Goal: Share content

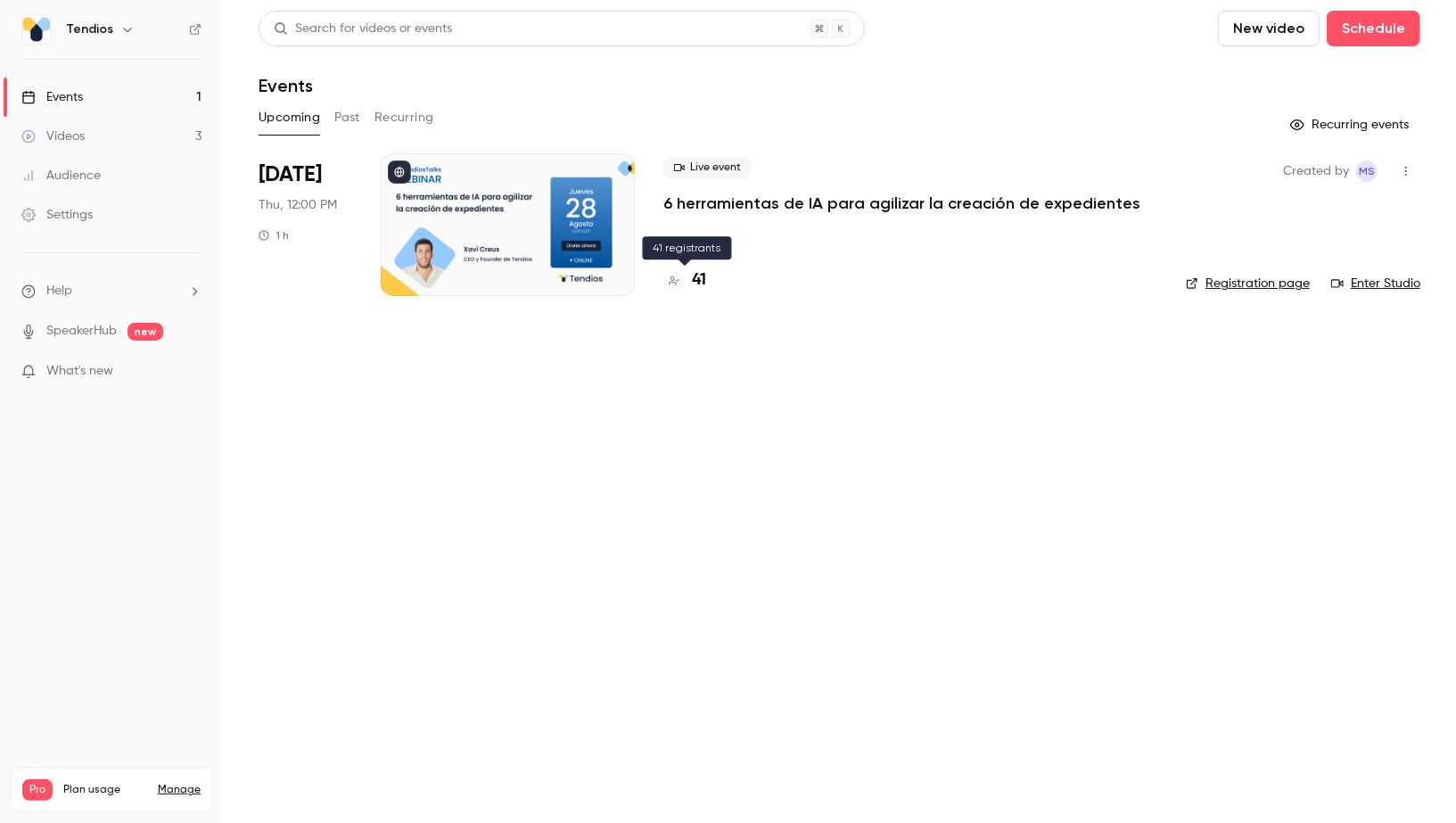
click at [696, 273] on h4 "41" at bounding box center [699, 280] width 14 height 24
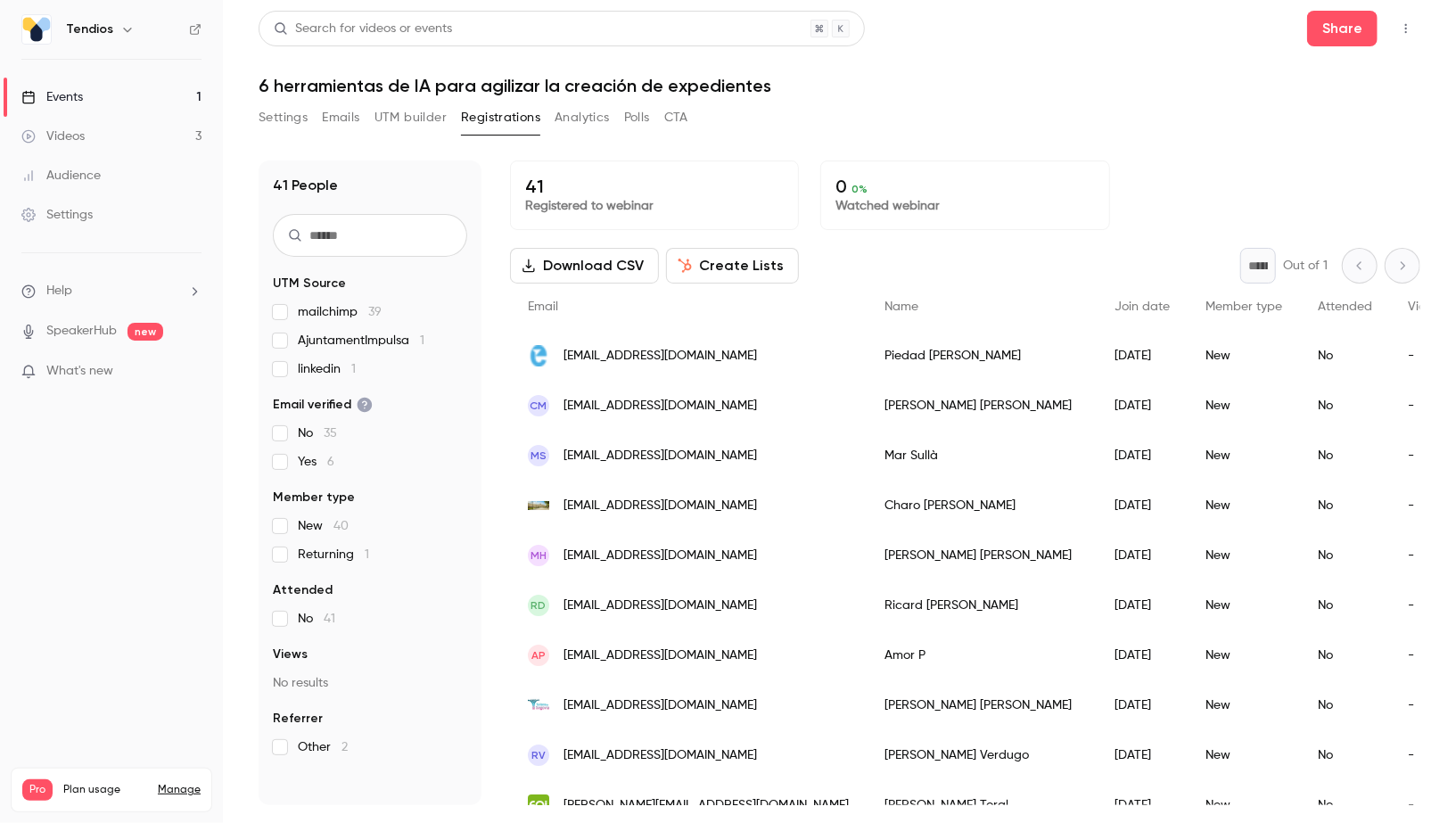
click at [161, 99] on link "Events 1" at bounding box center [111, 97] width 223 height 39
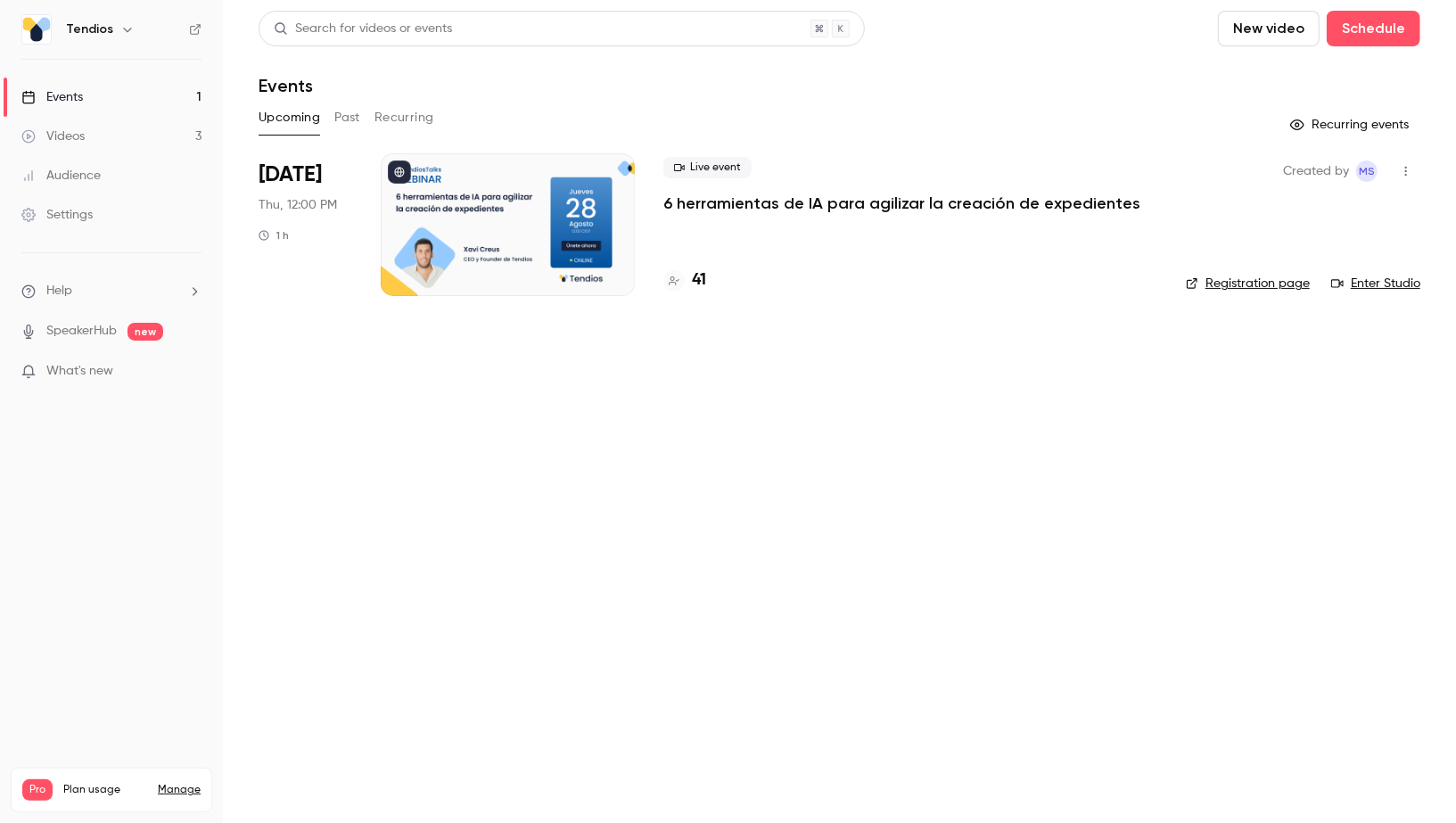
click at [1410, 182] on button "button" at bounding box center [1407, 171] width 28 height 28
click at [1330, 201] on li "Share" at bounding box center [1324, 216] width 193 height 46
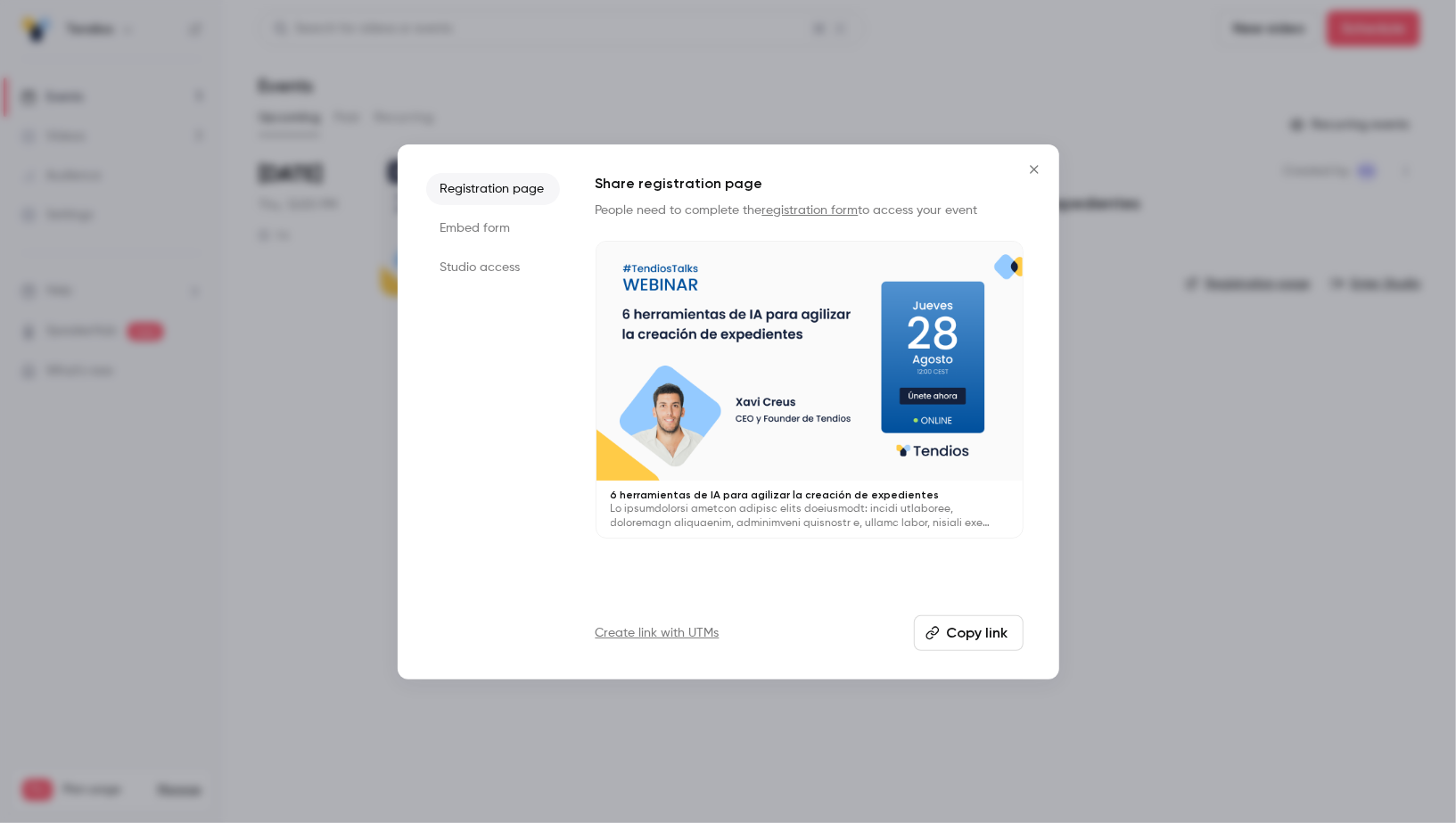
click at [968, 633] on button "Copy link" at bounding box center [969, 633] width 110 height 36
click at [1040, 169] on icon "Close" at bounding box center [1034, 169] width 22 height 14
